Goal: Task Accomplishment & Management: Use online tool/utility

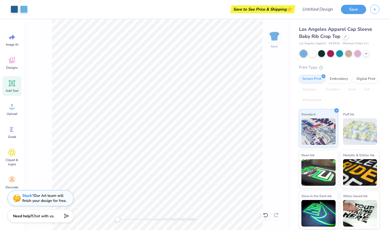
click at [11, 83] on icon at bounding box center [12, 83] width 5 height 5
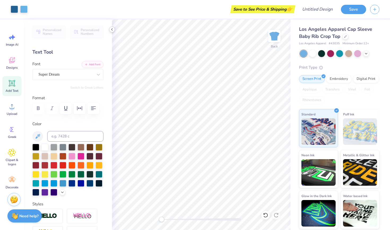
click at [112, 30] on polyline at bounding box center [111, 29] width 1 height 2
click at [111, 31] on icon at bounding box center [112, 29] width 4 height 4
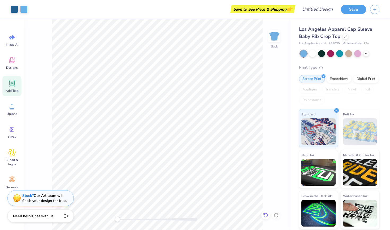
click at [265, 218] on div at bounding box center [265, 215] width 8 height 8
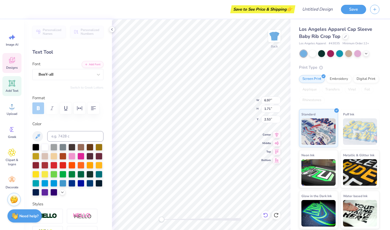
type textarea "A"
type textarea "Totus Tuus [PERSON_NAME]"
type input "6.97"
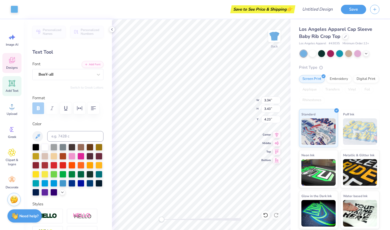
type input "1.61"
type input "2.57"
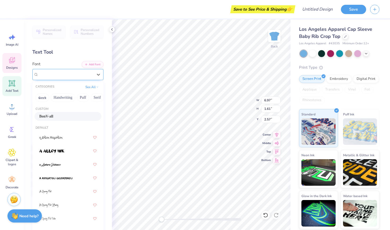
click at [87, 74] on div "BonV-all" at bounding box center [66, 74] width 56 height 8
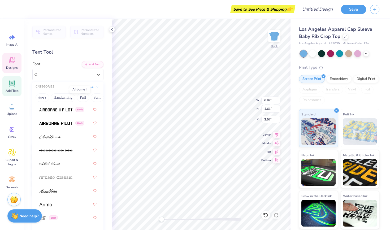
scroll to position [187, 0]
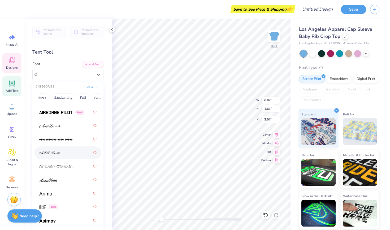
click at [50, 154] on img at bounding box center [49, 153] width 21 height 4
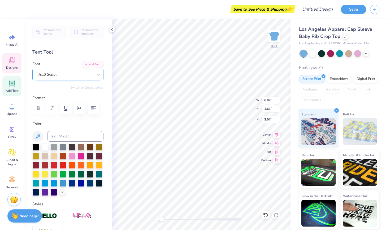
click at [73, 74] on div "ALS Script" at bounding box center [66, 74] width 56 height 8
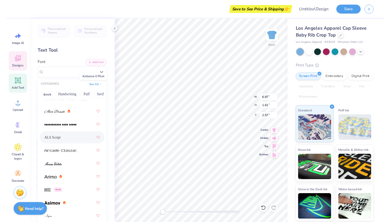
scroll to position [212, 0]
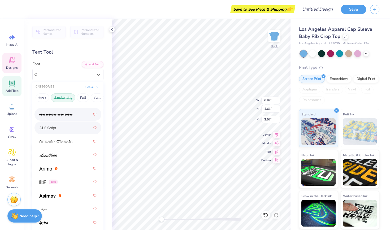
click at [68, 96] on button "Handwriting" at bounding box center [63, 97] width 25 height 8
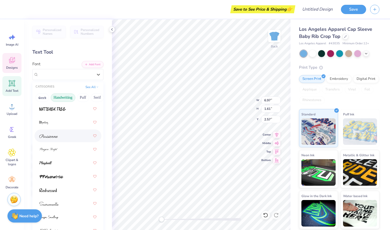
click at [59, 137] on div at bounding box center [67, 136] width 57 height 10
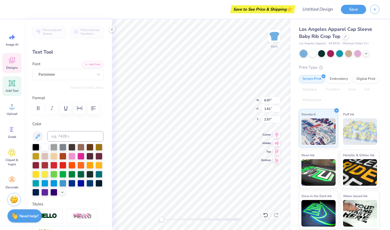
click at [72, 122] on label "Color" at bounding box center [67, 124] width 71 height 6
type input "3.35"
type input "3.43"
type input "4.23"
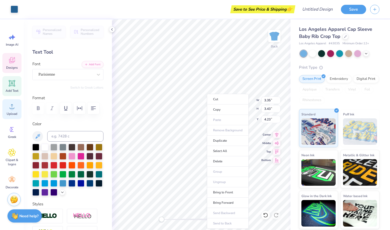
click at [15, 105] on icon at bounding box center [12, 106] width 8 height 8
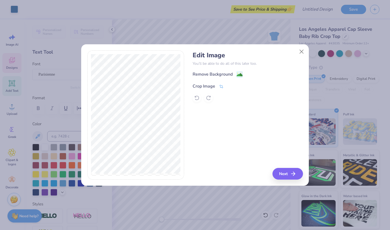
click at [203, 85] on div "Crop Image" at bounding box center [203, 86] width 23 height 6
click at [245, 68] on div "Edit Image You’ll be able to do all of this later too. Remove Background Crop I…" at bounding box center [247, 76] width 110 height 51
click at [237, 85] on icon at bounding box center [237, 85] width 3 height 3
click at [227, 74] on div "Remove Background" at bounding box center [212, 75] width 40 height 6
click at [238, 74] on div "Remove Background Crop Image" at bounding box center [247, 86] width 110 height 31
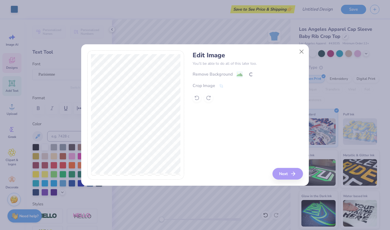
click at [239, 75] on div "Remove Background Crop Image" at bounding box center [247, 86] width 110 height 31
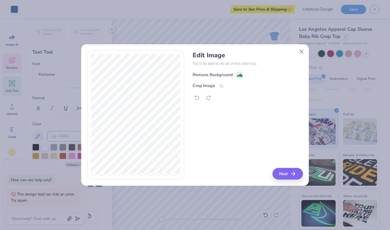
click at [239, 74] on image at bounding box center [239, 75] width 6 height 6
click at [279, 171] on div "Edit Image You’ll be able to do all of this later too. Remove Background Crop I…" at bounding box center [247, 114] width 110 height 129
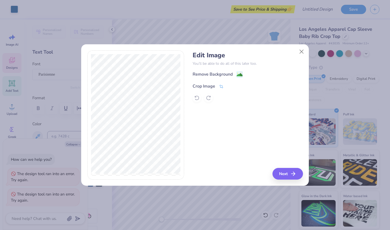
click at [222, 84] on icon at bounding box center [221, 86] width 5 height 5
click at [90, 89] on div at bounding box center [135, 114] width 97 height 129
click at [284, 172] on div "Edit Image You’ll be able to do all of this later too. Remove Background Crop I…" at bounding box center [247, 114] width 110 height 129
click at [284, 173] on div "Edit Image You’ll be able to do all of this later too. Remove Background Crop I…" at bounding box center [247, 114] width 110 height 129
click at [229, 87] on icon at bounding box center [229, 85] width 3 height 3
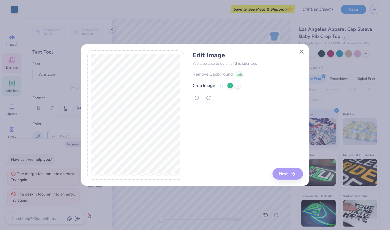
click at [230, 83] on button at bounding box center [230, 86] width 6 height 6
click at [229, 85] on div "Crop Image" at bounding box center [247, 85] width 110 height 6
click at [224, 125] on div "Edit Image You’ll be able to do all of this later too. Remove Background Crop I…" at bounding box center [247, 114] width 110 height 129
click at [283, 175] on button "Next" at bounding box center [288, 174] width 30 height 12
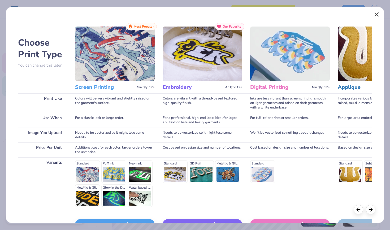
click at [374, 14] on button "Close" at bounding box center [376, 15] width 10 height 10
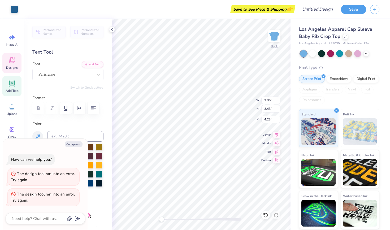
type textarea "x"
type input "3.34"
type textarea "x"
type input "1.99"
type input "4.11"
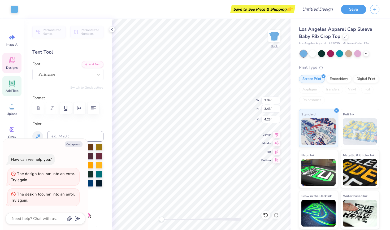
type input "3.90"
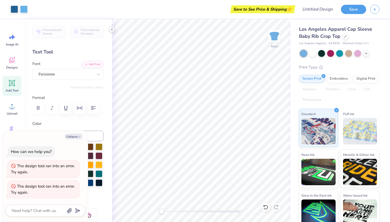
click at [113, 29] on icon at bounding box center [112, 29] width 4 height 4
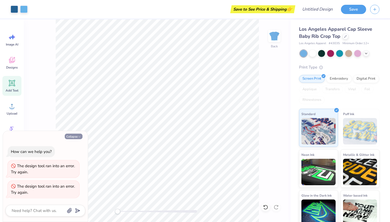
click at [77, 138] on button "Collapse" at bounding box center [74, 137] width 18 height 6
type textarea "x"
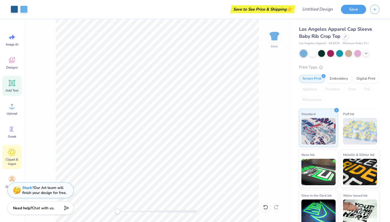
click at [13, 153] on icon at bounding box center [11, 152] width 3 height 3
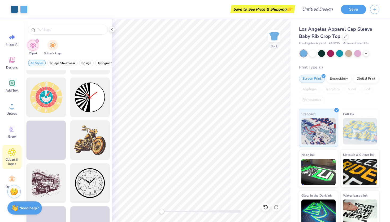
scroll to position [165, 0]
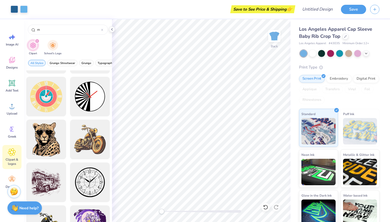
type input "m"
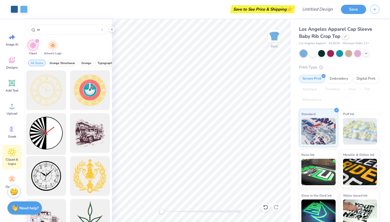
scroll to position [33, 0]
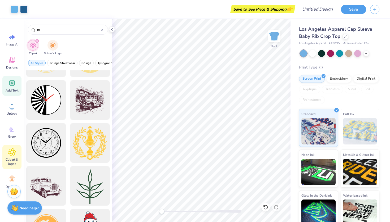
click at [13, 83] on icon at bounding box center [12, 83] width 5 height 5
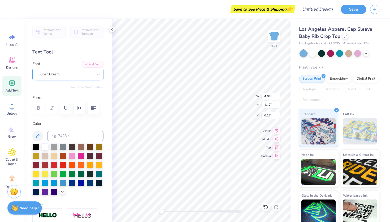
click at [60, 73] on span "Super Dream" at bounding box center [48, 74] width 21 height 6
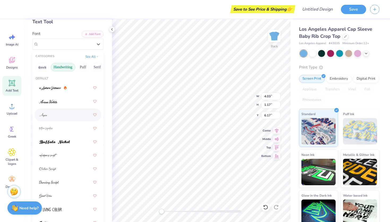
scroll to position [30, 0]
click at [60, 102] on div at bounding box center [67, 102] width 57 height 10
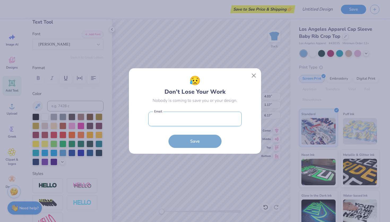
click at [196, 122] on input "email" at bounding box center [194, 119] width 93 height 15
type input "[EMAIL_ADDRESS][DOMAIN_NAME]"
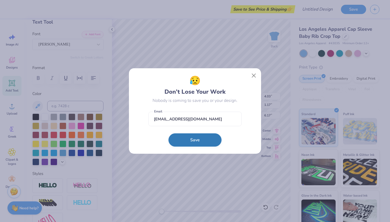
click at [196, 142] on button "Save" at bounding box center [194, 140] width 53 height 13
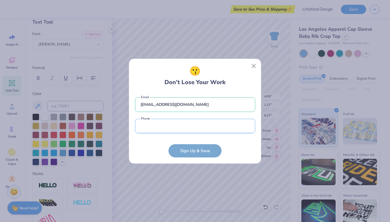
click at [247, 127] on input "tel" at bounding box center [195, 126] width 120 height 15
type input "[PHONE_NUMBER]"
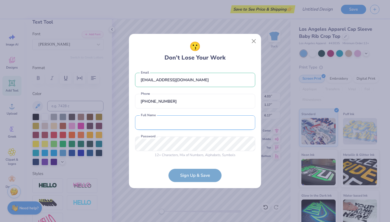
click at [247, 122] on input "text" at bounding box center [195, 123] width 120 height 15
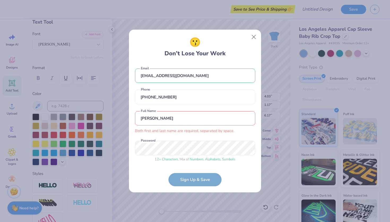
click at [183, 118] on input "[PERSON_NAME]" at bounding box center [195, 118] width 120 height 15
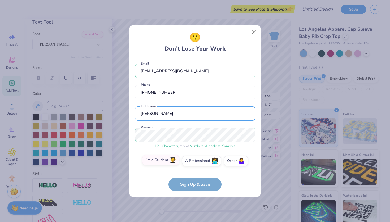
type input "[PERSON_NAME]"
click at [166, 160] on label "I'm a Student 🧑‍🎓" at bounding box center [160, 160] width 37 height 11
click at [193, 161] on input "I'm a Student 🧑‍🎓" at bounding box center [194, 162] width 3 height 3
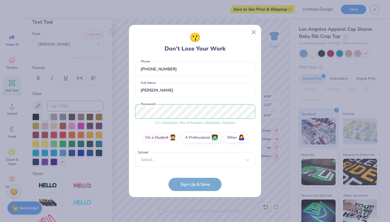
scroll to position [21, 0]
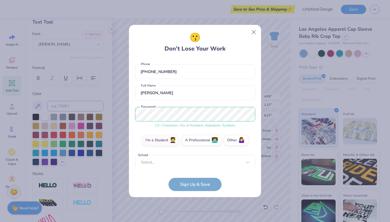
click at [186, 183] on form "[EMAIL_ADDRESS][DOMAIN_NAME] Email [PHONE_NUMBER] Phone [PERSON_NAME] Full Name…" at bounding box center [195, 125] width 120 height 133
click at [194, 185] on form "[EMAIL_ADDRESS][DOMAIN_NAME] Email [PHONE_NUMBER] Phone [PERSON_NAME] Full Name…" at bounding box center [195, 125] width 120 height 133
click at [232, 163] on div "Use Up and Down to choose options, press Enter to select the currently focused …" at bounding box center [195, 170] width 120 height 30
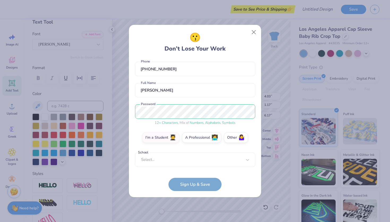
scroll to position [23, 0]
click at [238, 183] on form "[EMAIL_ADDRESS][DOMAIN_NAME] Email [PHONE_NUMBER] Phone [PERSON_NAME] Full Name…" at bounding box center [195, 125] width 120 height 133
click at [200, 183] on form "[EMAIL_ADDRESS][DOMAIN_NAME] Email [PHONE_NUMBER] Phone [PERSON_NAME] Full Name…" at bounding box center [195, 125] width 120 height 133
click at [198, 184] on form "[EMAIL_ADDRESS][DOMAIN_NAME] Email [PHONE_NUMBER] Phone [PERSON_NAME] Full Name…" at bounding box center [195, 125] width 120 height 133
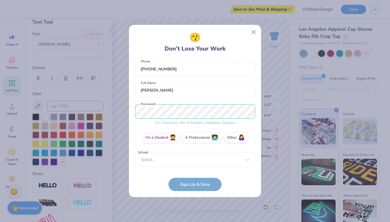
click at [198, 184] on form "[EMAIL_ADDRESS][DOMAIN_NAME] Email [PHONE_NUMBER] Phone [PERSON_NAME] Full Name…" at bounding box center [195, 125] width 120 height 133
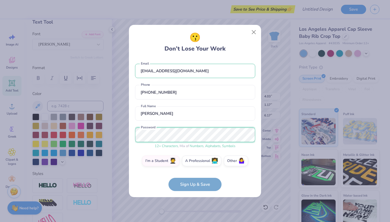
scroll to position [0, 0]
click at [193, 181] on form "[EMAIL_ADDRESS][DOMAIN_NAME] Email [PHONE_NUMBER] Phone [PERSON_NAME] Full Name…" at bounding box center [195, 125] width 120 height 133
click at [250, 32] on button "Close" at bounding box center [254, 32] width 10 height 10
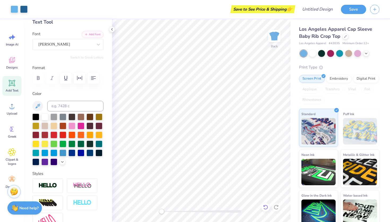
click at [265, 206] on icon at bounding box center [265, 207] width 5 height 5
click at [265, 207] on icon at bounding box center [263, 206] width 1 height 1
click at [276, 206] on icon at bounding box center [275, 207] width 5 height 5
type textarea "T"
type textarea "m"
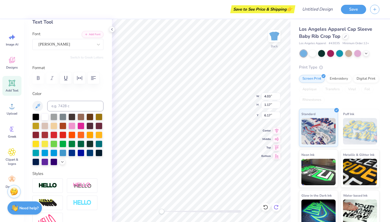
type textarea "M"
type input "1.27"
type input "1.39"
type input "6.05"
click at [62, 45] on div "[PERSON_NAME]" at bounding box center [66, 44] width 56 height 8
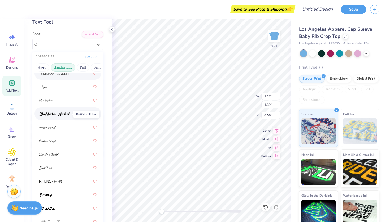
scroll to position [31, 0]
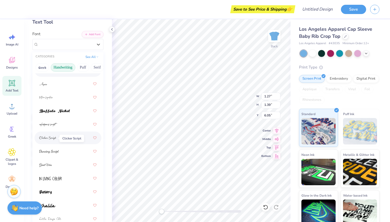
click at [54, 138] on img at bounding box center [47, 139] width 17 height 4
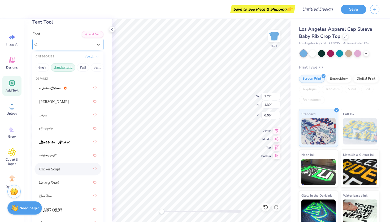
click at [88, 46] on div "Clicker Script" at bounding box center [66, 44] width 56 height 8
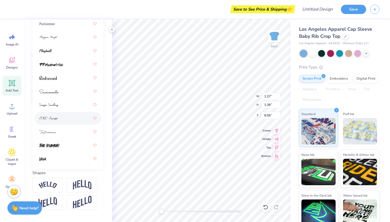
scroll to position [98, 0]
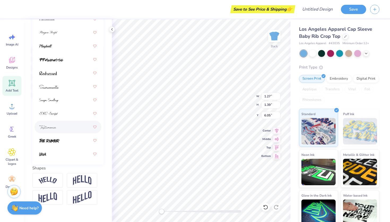
click at [56, 126] on span at bounding box center [47, 128] width 17 height 6
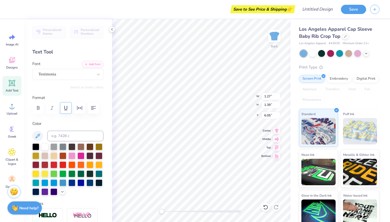
scroll to position [0, 0]
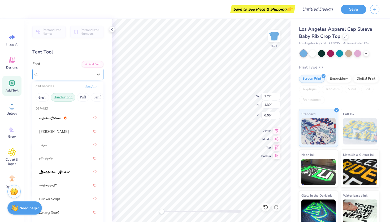
click at [55, 77] on div "Testimonia" at bounding box center [66, 74] width 56 height 8
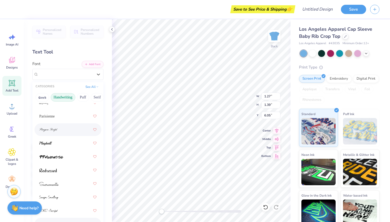
scroll to position [231, 0]
click at [50, 132] on img at bounding box center [48, 131] width 18 height 4
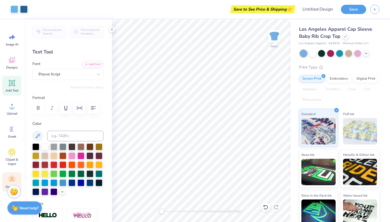
click at [12, 175] on div "Decorate" at bounding box center [11, 183] width 19 height 20
